Goal: Navigation & Orientation: Find specific page/section

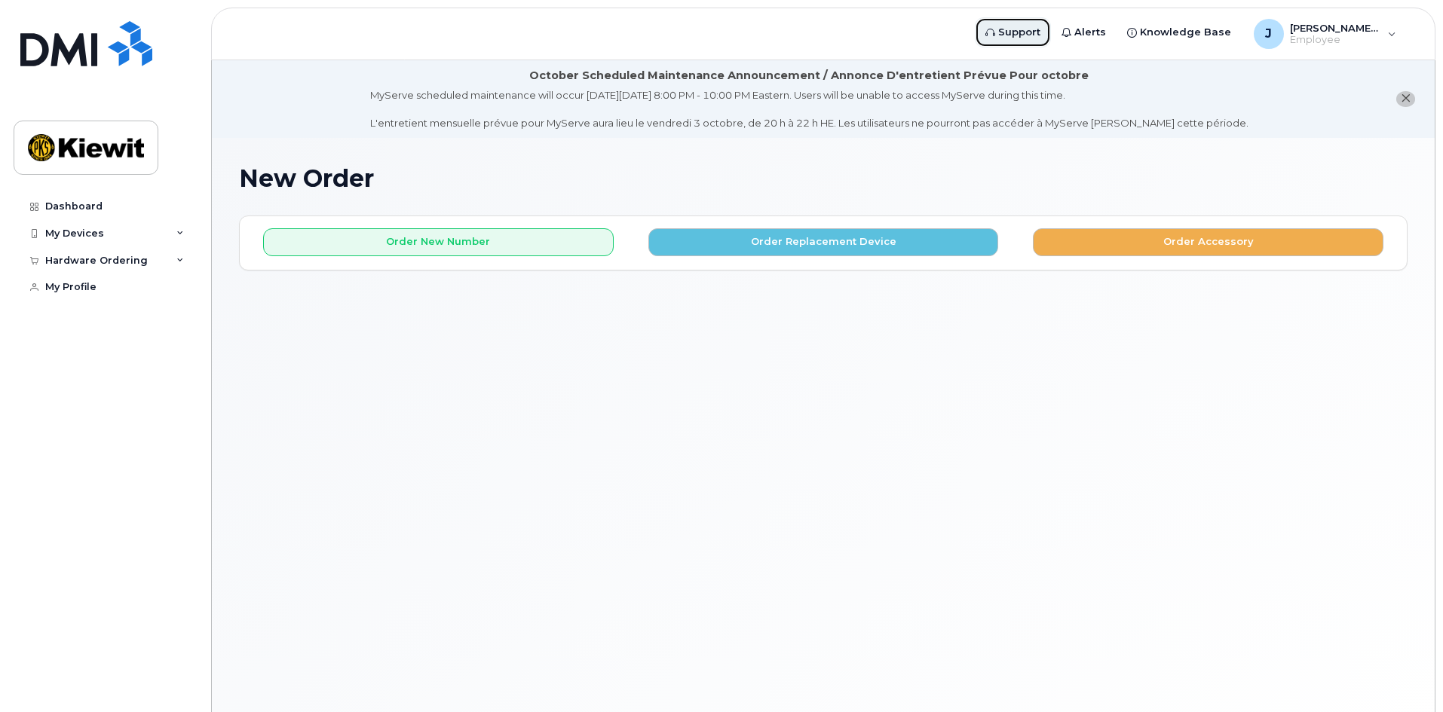
click at [1030, 32] on span "Support" at bounding box center [1019, 32] width 42 height 15
click at [90, 238] on div "My Devices" at bounding box center [74, 234] width 59 height 12
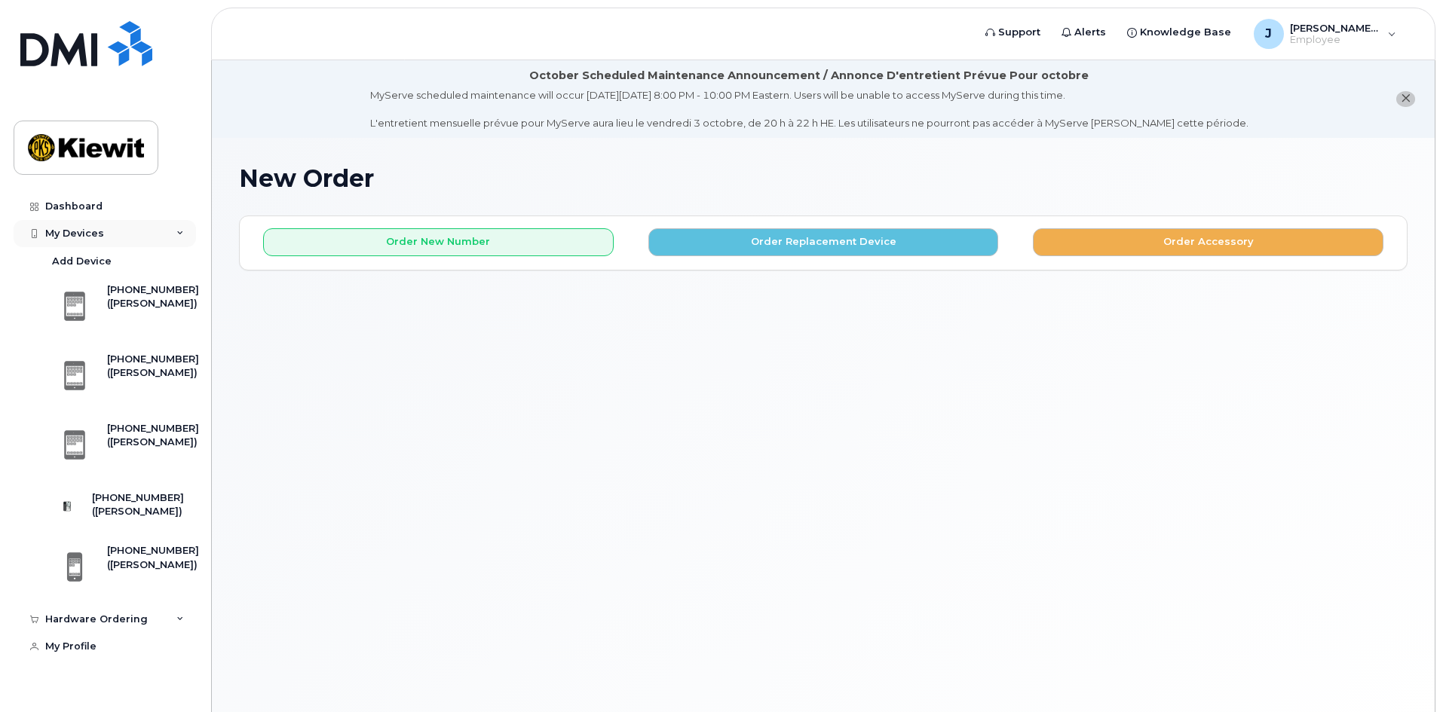
click at [90, 238] on div "My Devices" at bounding box center [74, 234] width 59 height 12
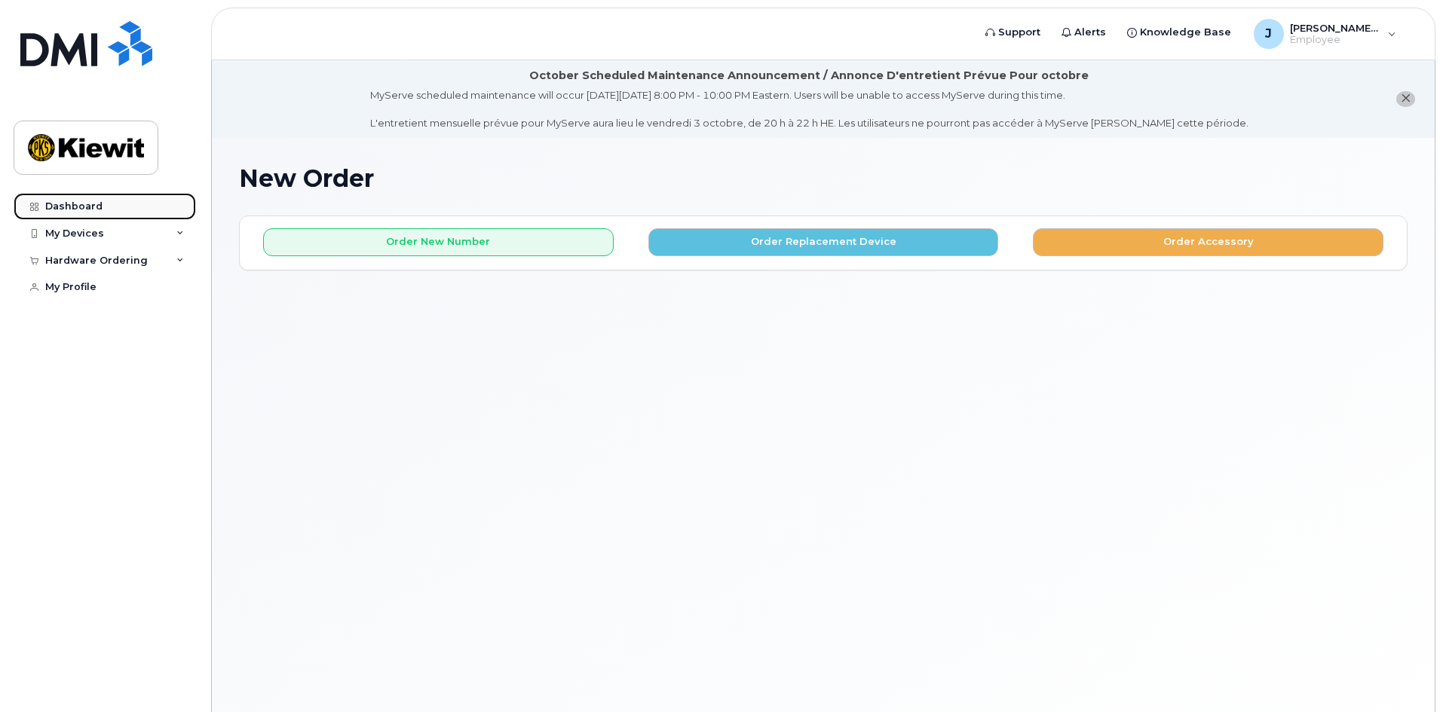
click at [91, 208] on div "Dashboard" at bounding box center [73, 206] width 57 height 12
